Goal: Transaction & Acquisition: Purchase product/service

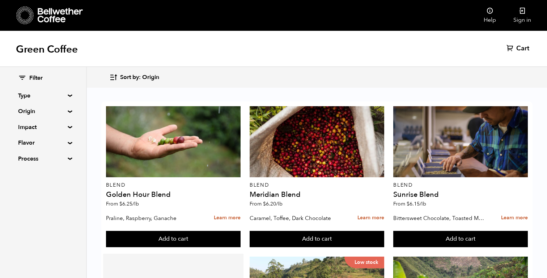
scroll to position [16, 0]
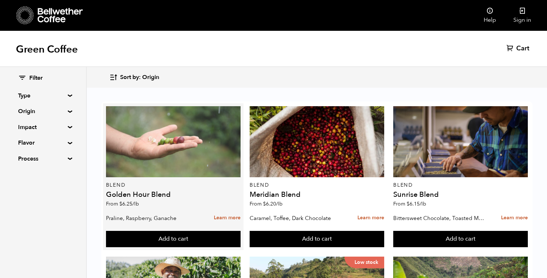
click at [187, 106] on div at bounding box center [173, 141] width 135 height 71
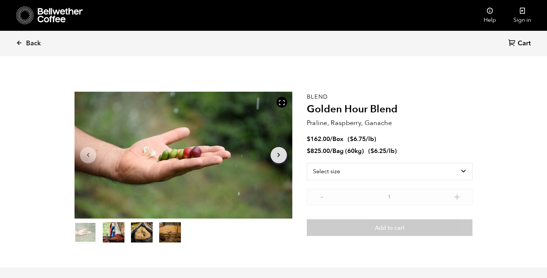
scroll to position [315, 385]
click at [142, 161] on div at bounding box center [184, 155] width 218 height 127
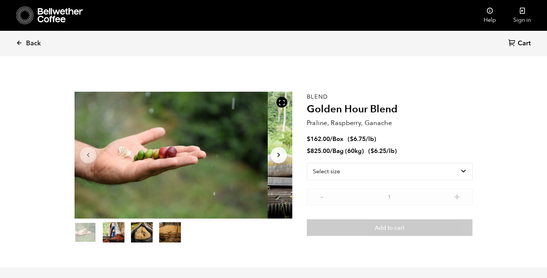
drag, startPoint x: 190, startPoint y: 136, endPoint x: 165, endPoint y: 154, distance: 30.3
click at [165, 155] on div at bounding box center [159, 155] width 218 height 127
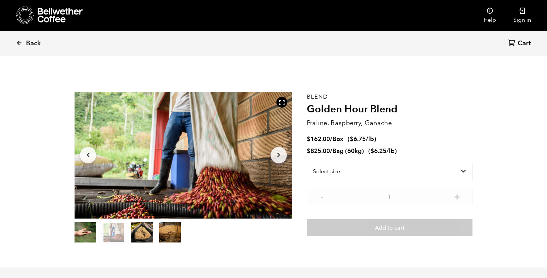
click at [89, 156] on icon "Arrow Left" at bounding box center [88, 155] width 9 height 9
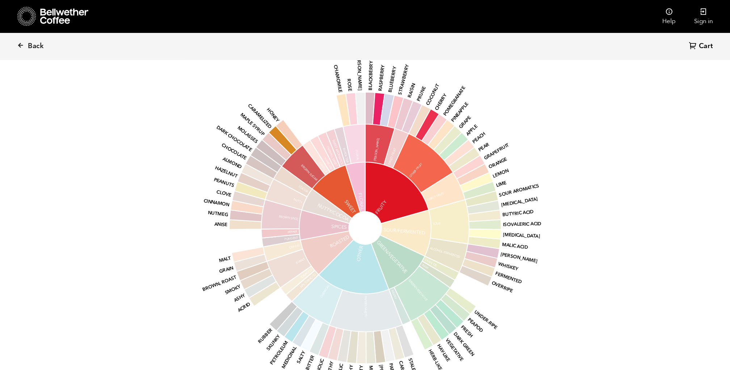
scroll to position [35880, 35809]
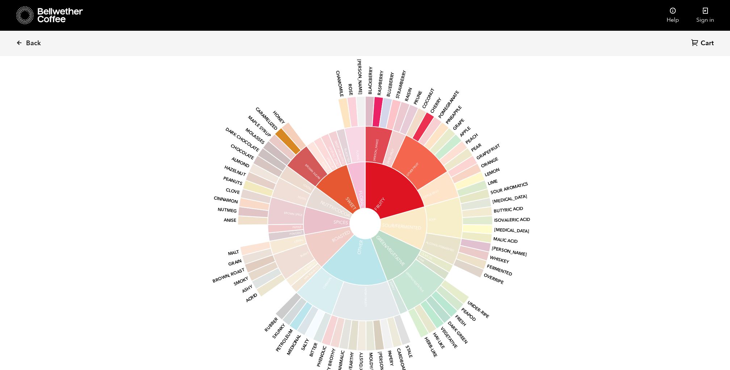
click at [526, 166] on icon "base Fruity Sour/Fermented Green/Vegetative Other Roasted Spices Nutty/Cocoa Sw…" at bounding box center [365, 224] width 378 height 308
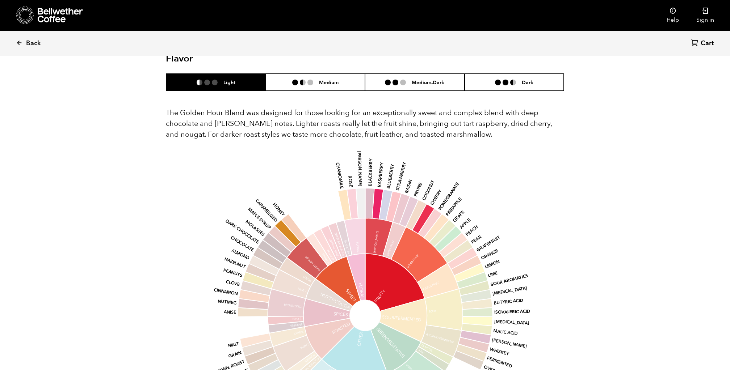
scroll to position [396, 0]
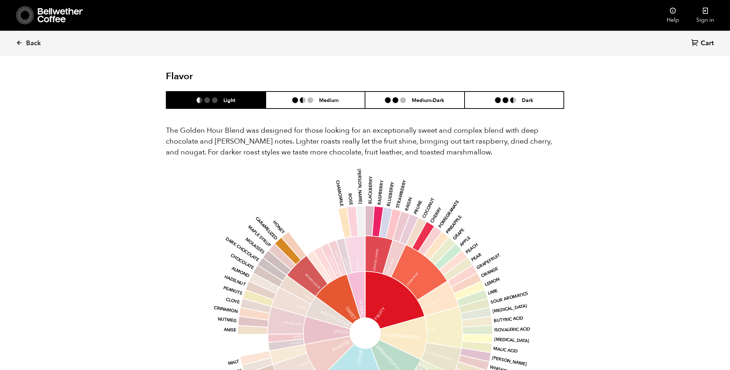
click at [338, 113] on div "The Golden Hour Blend was designed for those looking for an exceptionally sweet…" at bounding box center [365, 298] width 398 height 378
click at [326, 99] on h6 "Medium" at bounding box center [329, 100] width 20 height 6
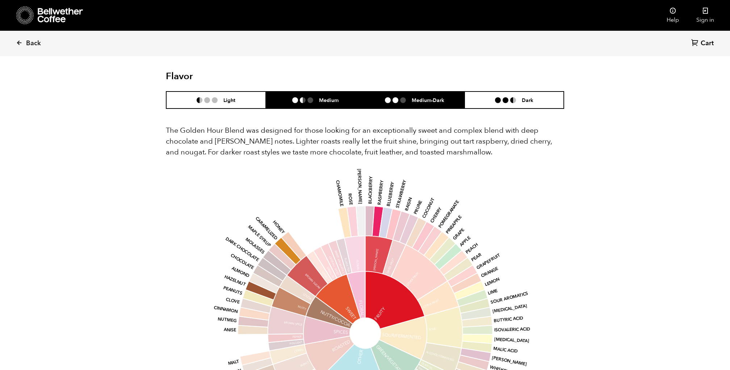
click at [412, 101] on h6 "Medium-Dark" at bounding box center [428, 100] width 33 height 6
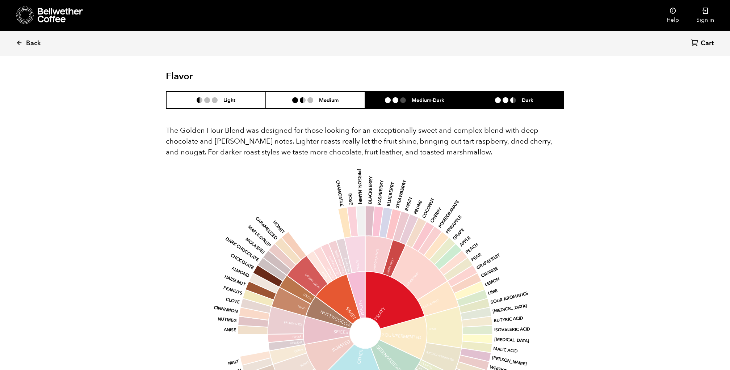
click at [483, 93] on li "Dark" at bounding box center [514, 100] width 100 height 17
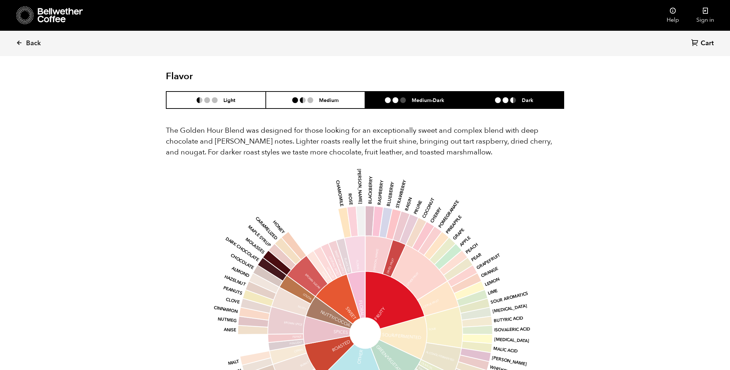
click at [406, 95] on li "Medium-Dark" at bounding box center [415, 100] width 100 height 17
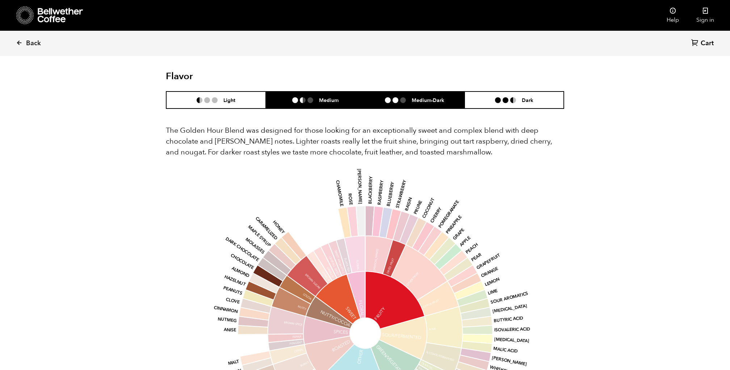
click at [335, 107] on li "Medium" at bounding box center [316, 100] width 100 height 17
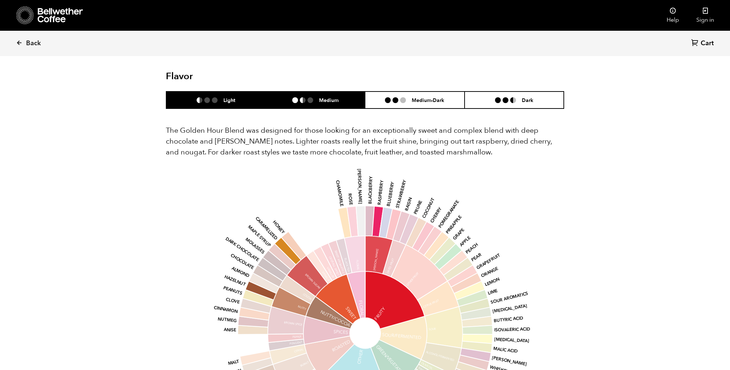
click at [219, 104] on li "Light" at bounding box center [216, 100] width 100 height 17
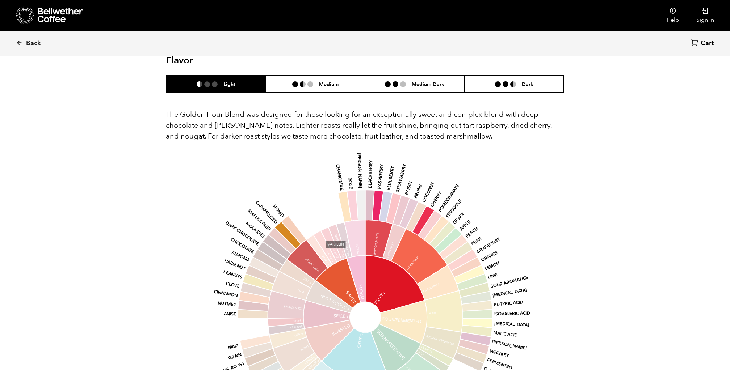
scroll to position [393, 0]
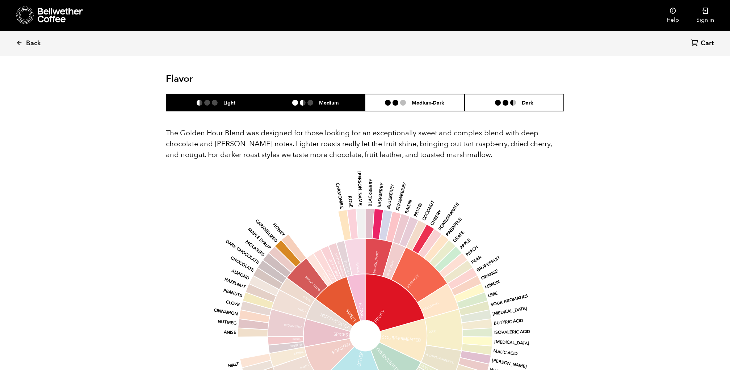
click at [326, 102] on h6 "Medium" at bounding box center [329, 103] width 20 height 6
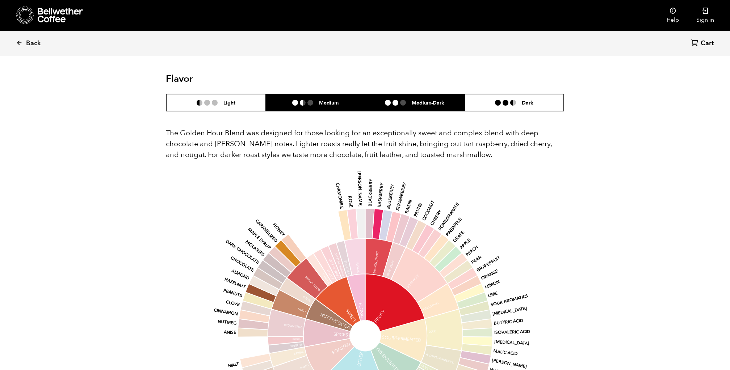
click at [388, 102] on li at bounding box center [388, 103] width 6 height 6
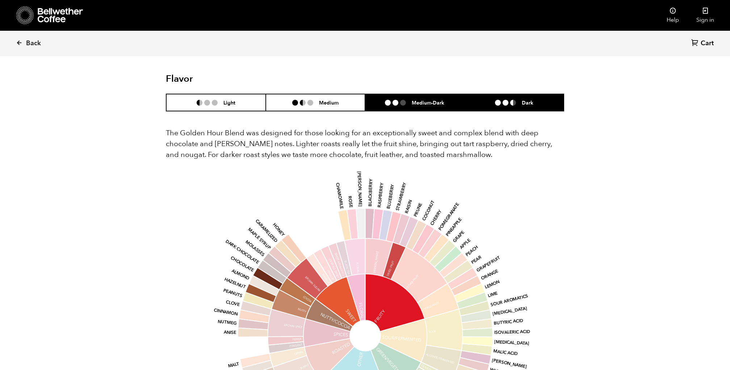
click at [488, 106] on li "Dark" at bounding box center [514, 102] width 100 height 17
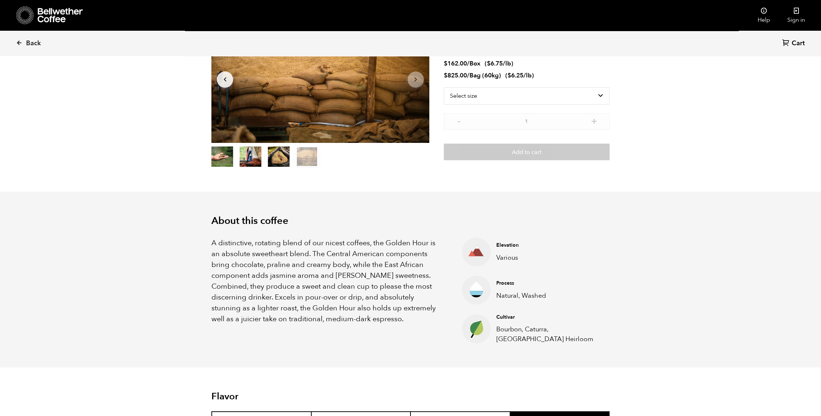
scroll to position [0, 0]
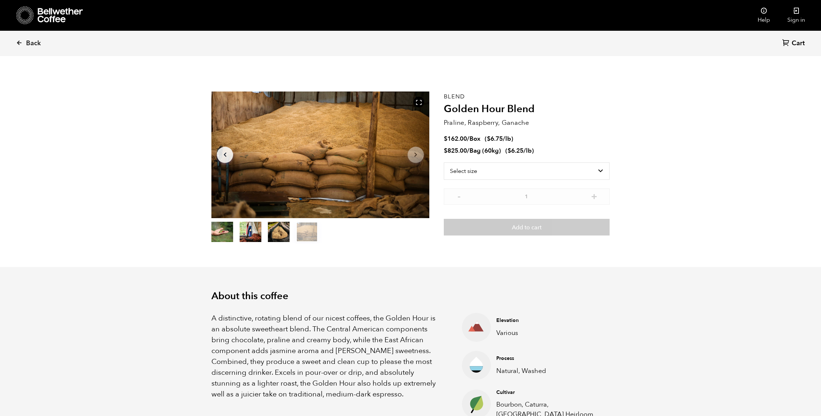
click at [540, 181] on div "Select size Bag (60kg) (132 lbs) Box (24 lbs)" at bounding box center [527, 176] width 166 height 26
click at [540, 172] on select "Select size Bag (60kg) (132 lbs) Box (24 lbs)" at bounding box center [527, 171] width 166 height 17
select select "bag-3"
click at [444, 163] on select "Select size Bag (60kg) (132 lbs) Box (24 lbs)" at bounding box center [527, 171] width 166 height 17
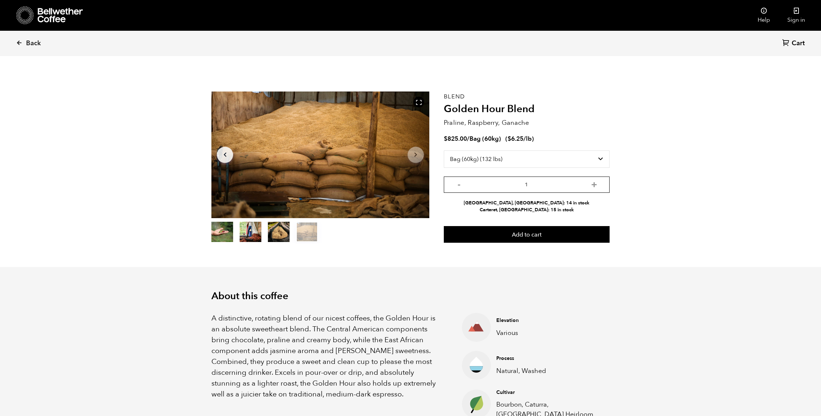
click at [509, 184] on input "1" at bounding box center [527, 185] width 166 height 16
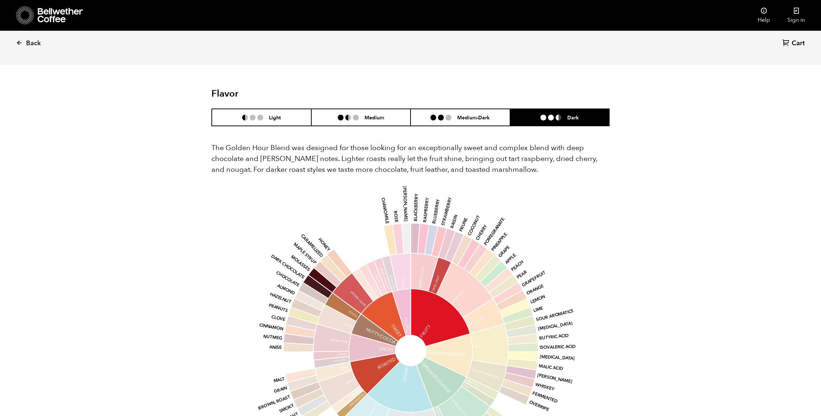
scroll to position [437, 0]
